Goal: Ask a question

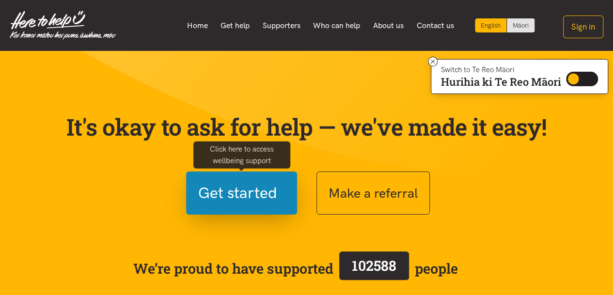
click at [248, 190] on span "Get started" at bounding box center [237, 193] width 79 height 25
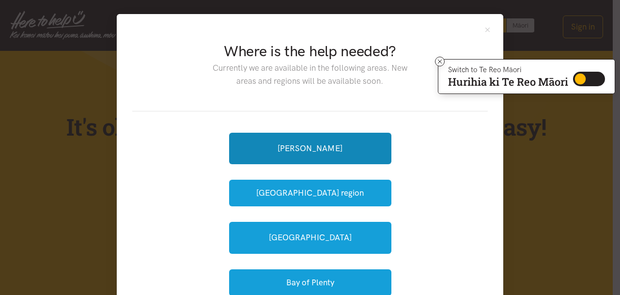
click at [320, 144] on link "[PERSON_NAME]" at bounding box center [310, 149] width 162 height 32
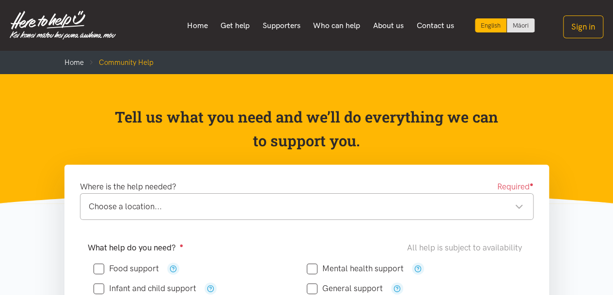
click at [120, 206] on div "Choose a location..." at bounding box center [306, 206] width 435 height 13
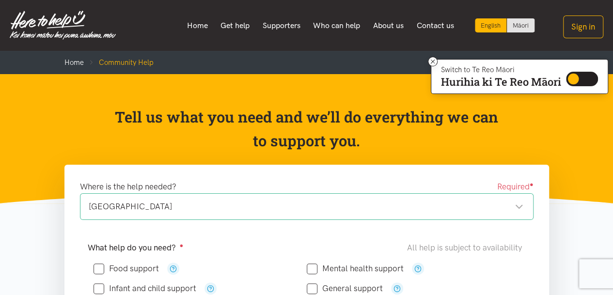
click at [196, 22] on link "Home" at bounding box center [197, 26] width 34 height 20
